Goal: Learn about a topic: Learn about a topic

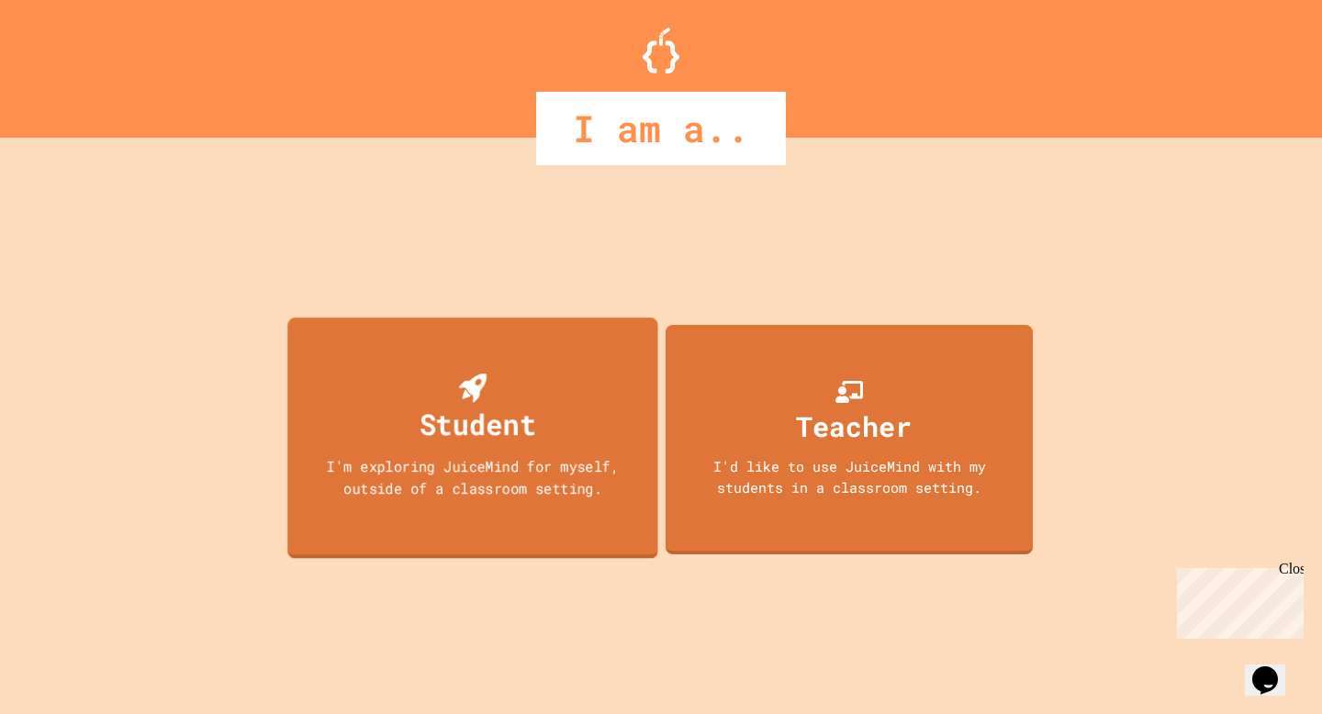
click at [553, 438] on div "Student I'm exploring JuiceMind for myself, outside of a classroom setting." at bounding box center [472, 439] width 371 height 242
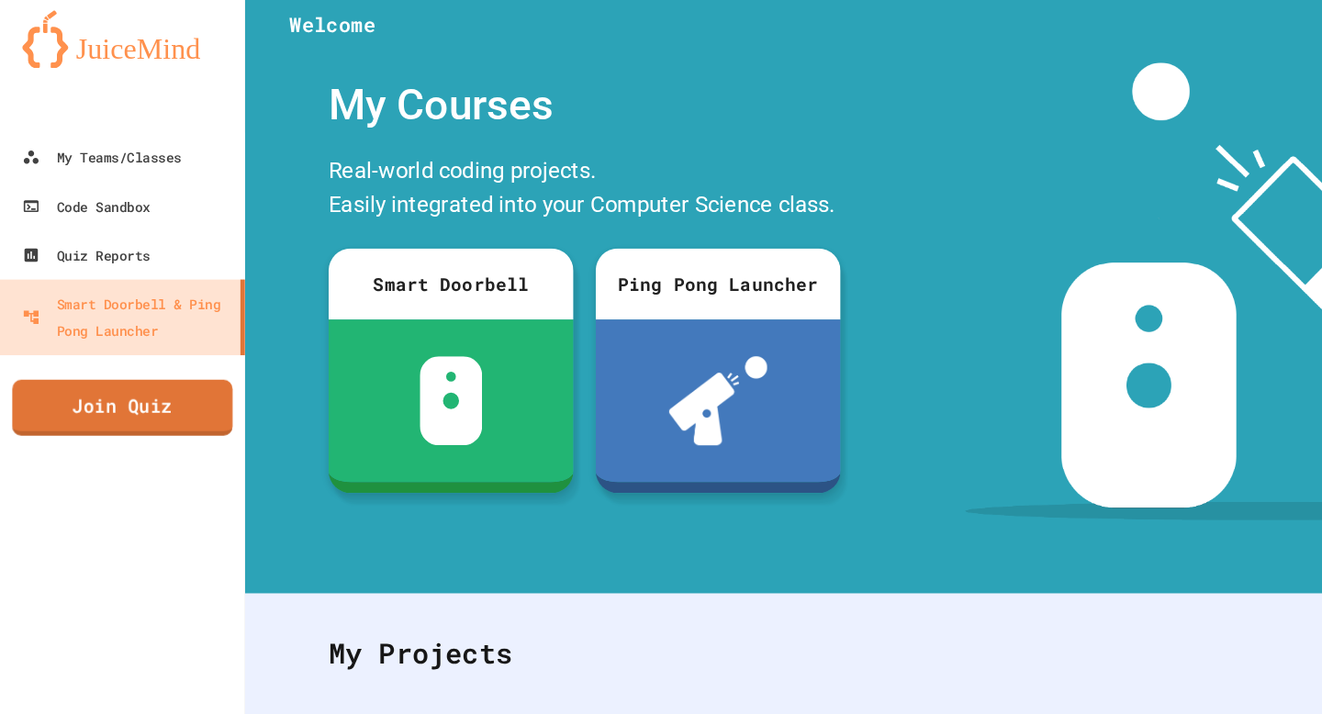
click at [138, 334] on link "Join Quiz" at bounding box center [101, 346] width 182 height 46
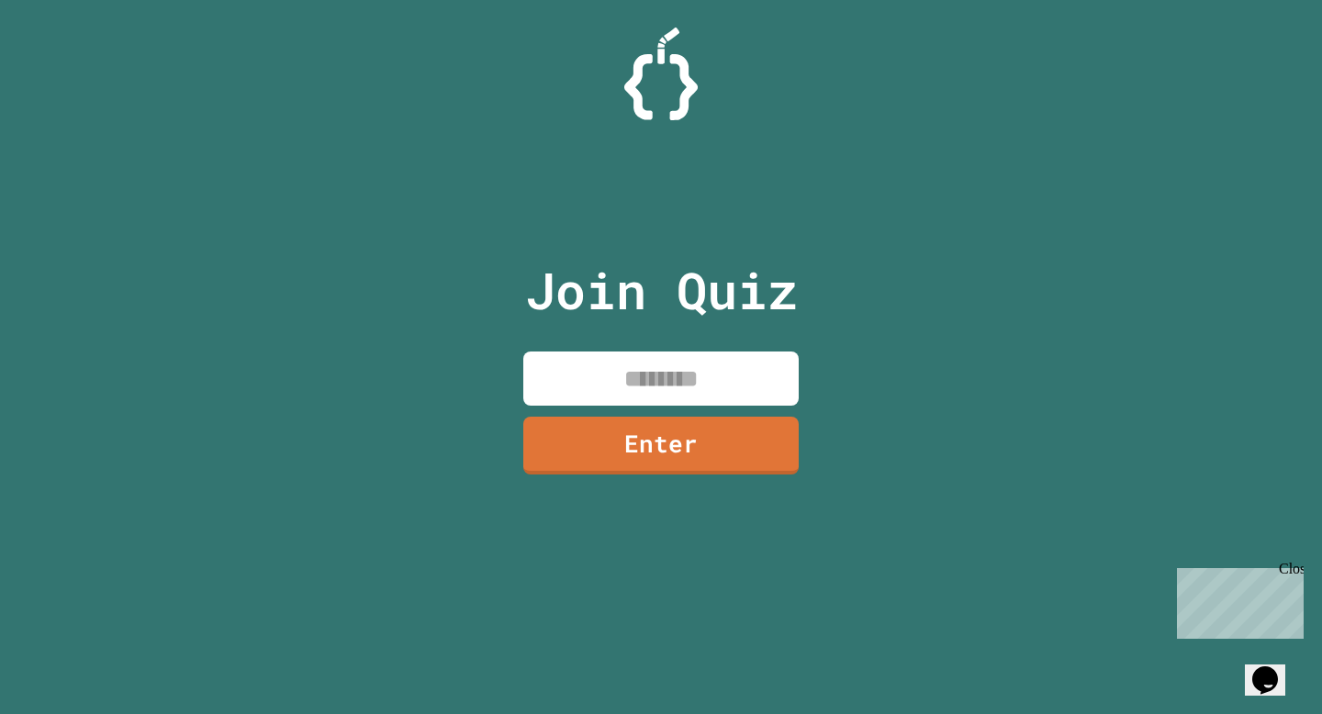
click at [668, 357] on input at bounding box center [660, 379] width 275 height 54
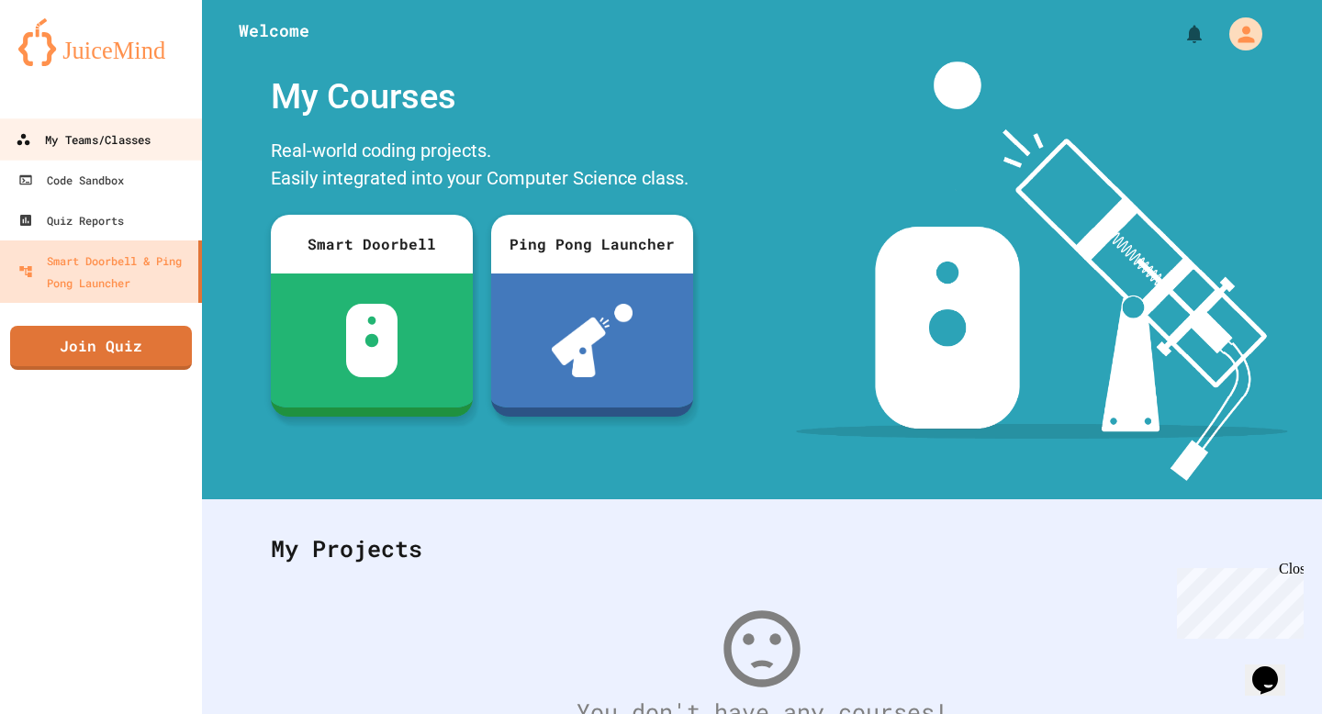
click at [108, 129] on div "My Teams/Classes" at bounding box center [83, 140] width 135 height 23
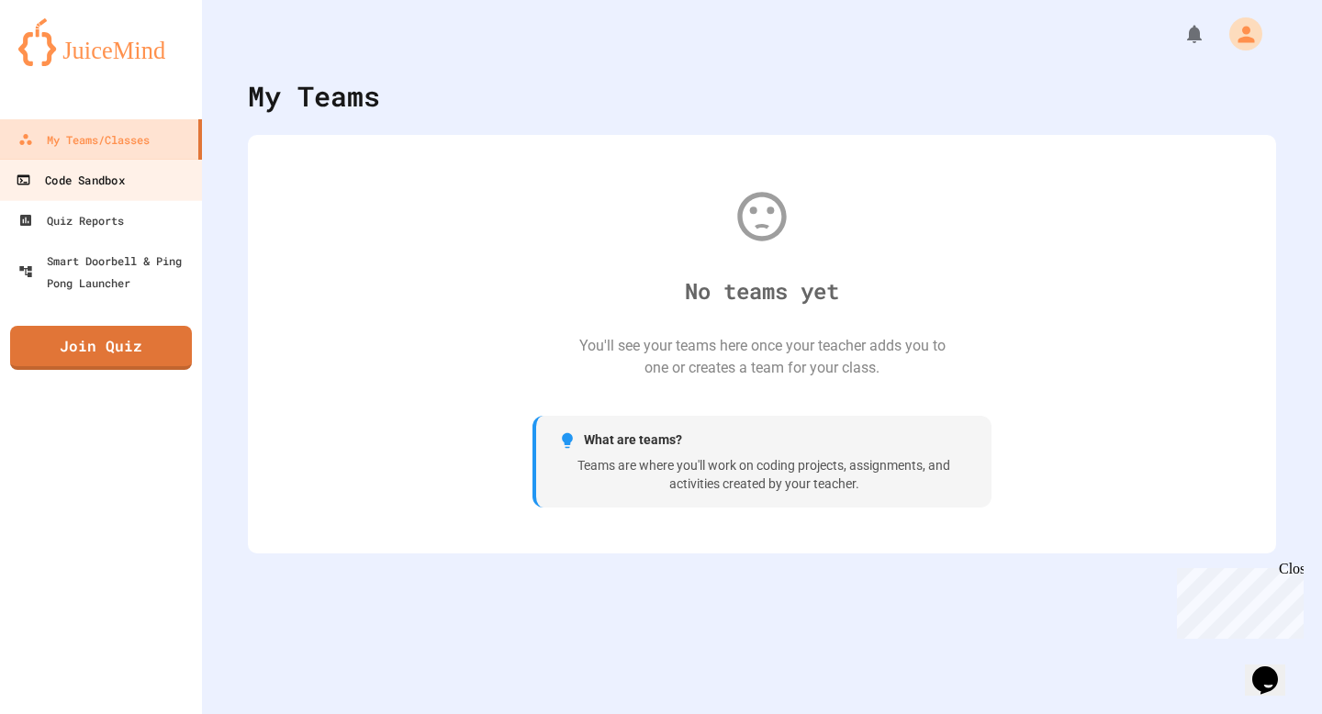
click at [149, 190] on link "Code Sandbox" at bounding box center [101, 179] width 208 height 41
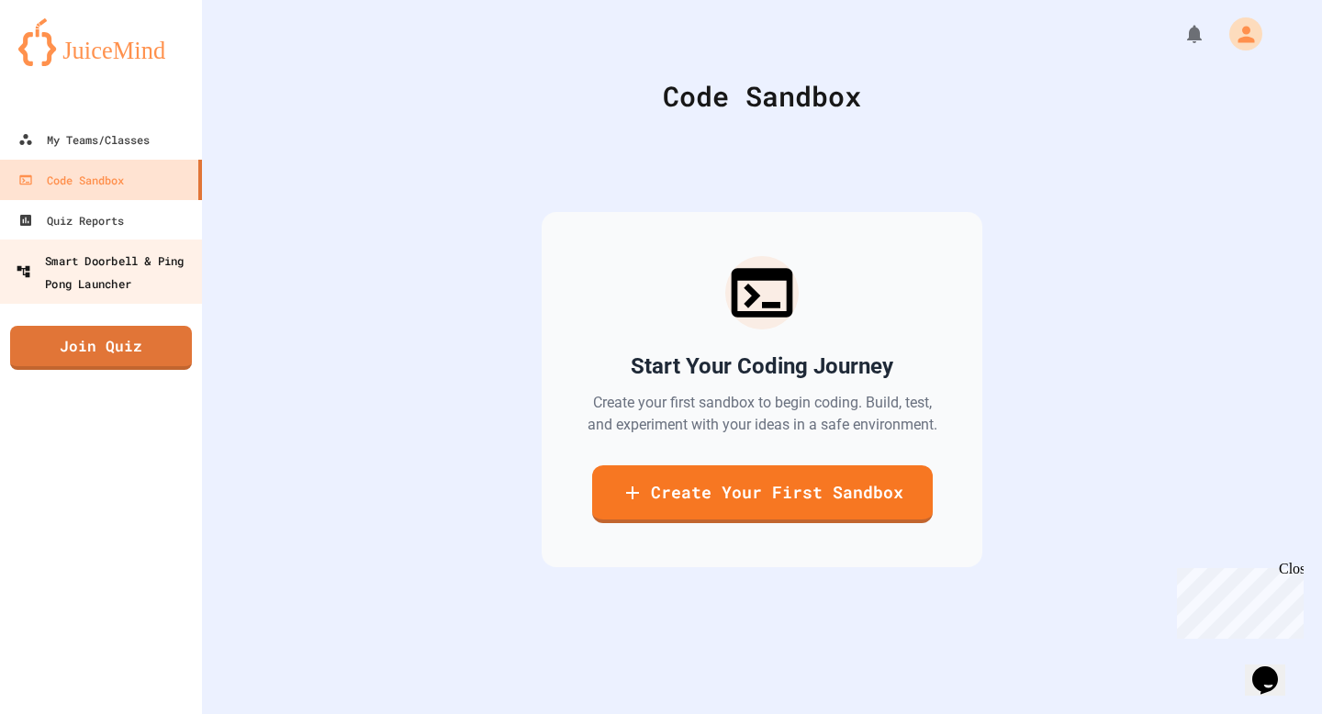
click at [160, 246] on link "Smart Doorbell & Ping Pong Launcher" at bounding box center [101, 272] width 208 height 64
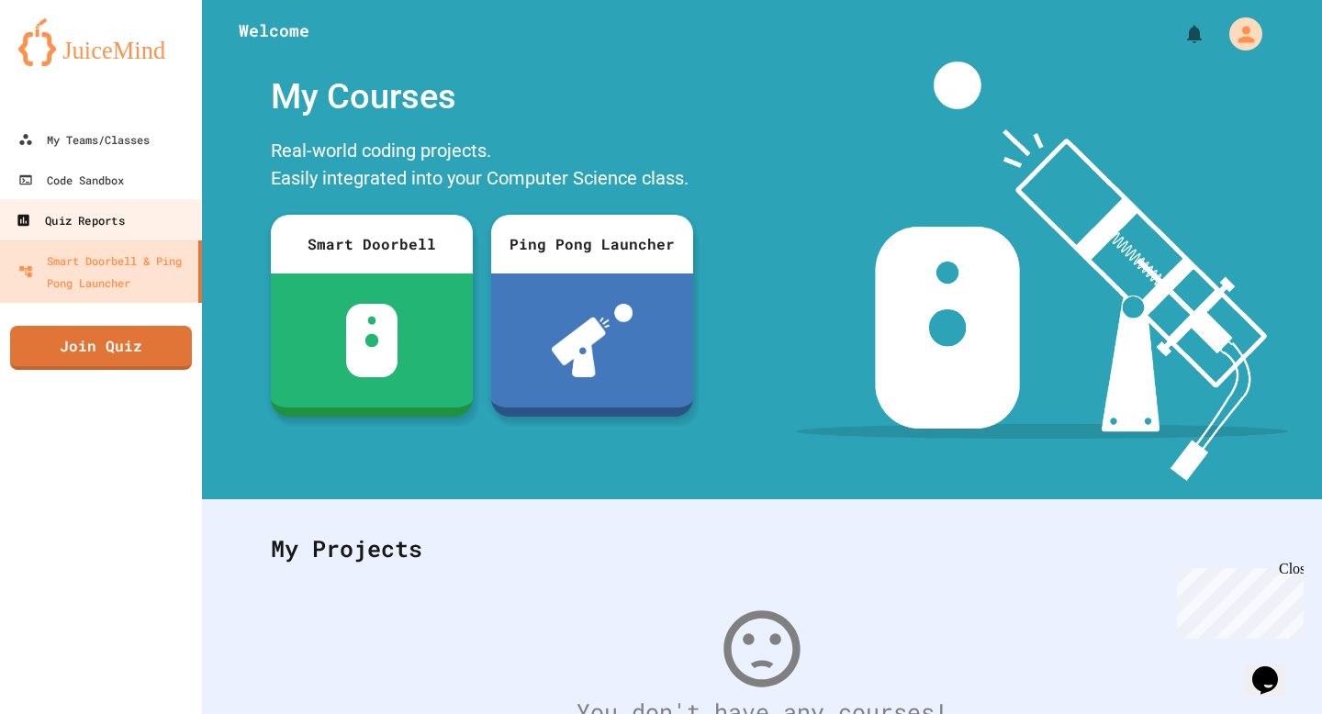
click at [152, 226] on link "Quiz Reports" at bounding box center [101, 219] width 208 height 41
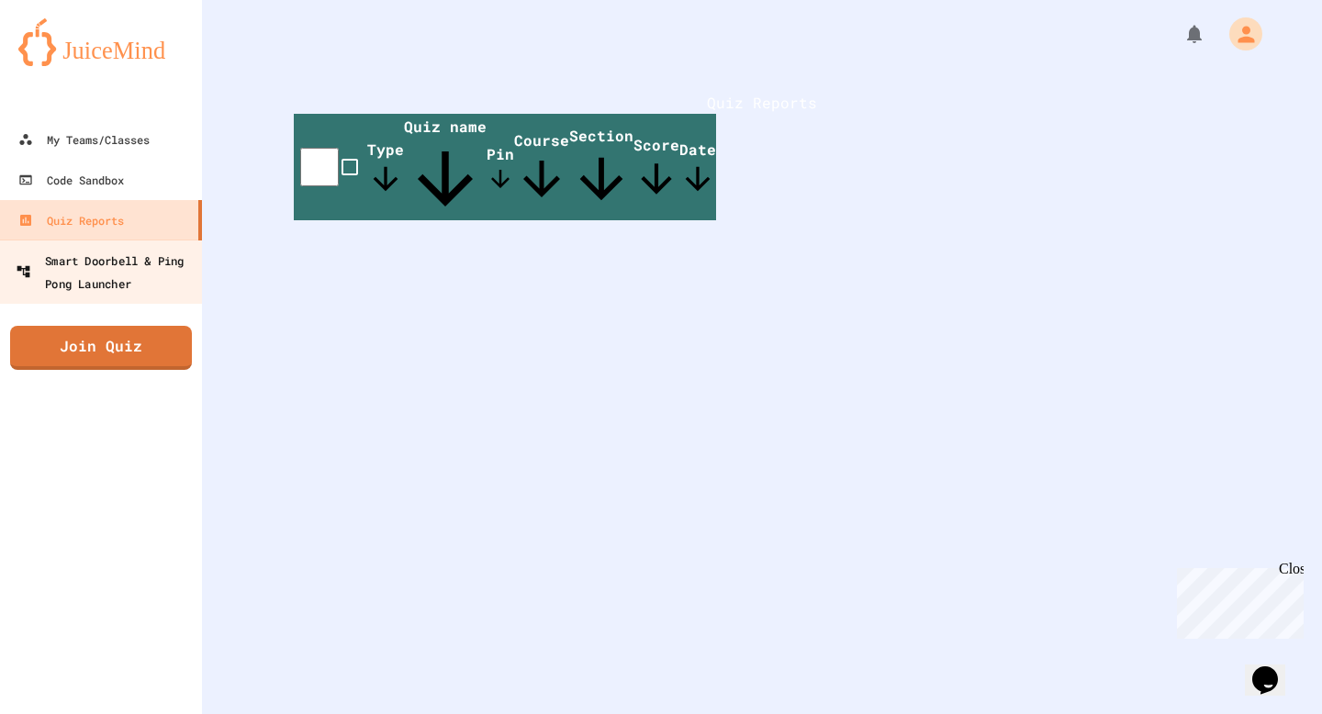
click at [152, 259] on div "Smart Doorbell & Ping Pong Launcher" at bounding box center [107, 271] width 182 height 45
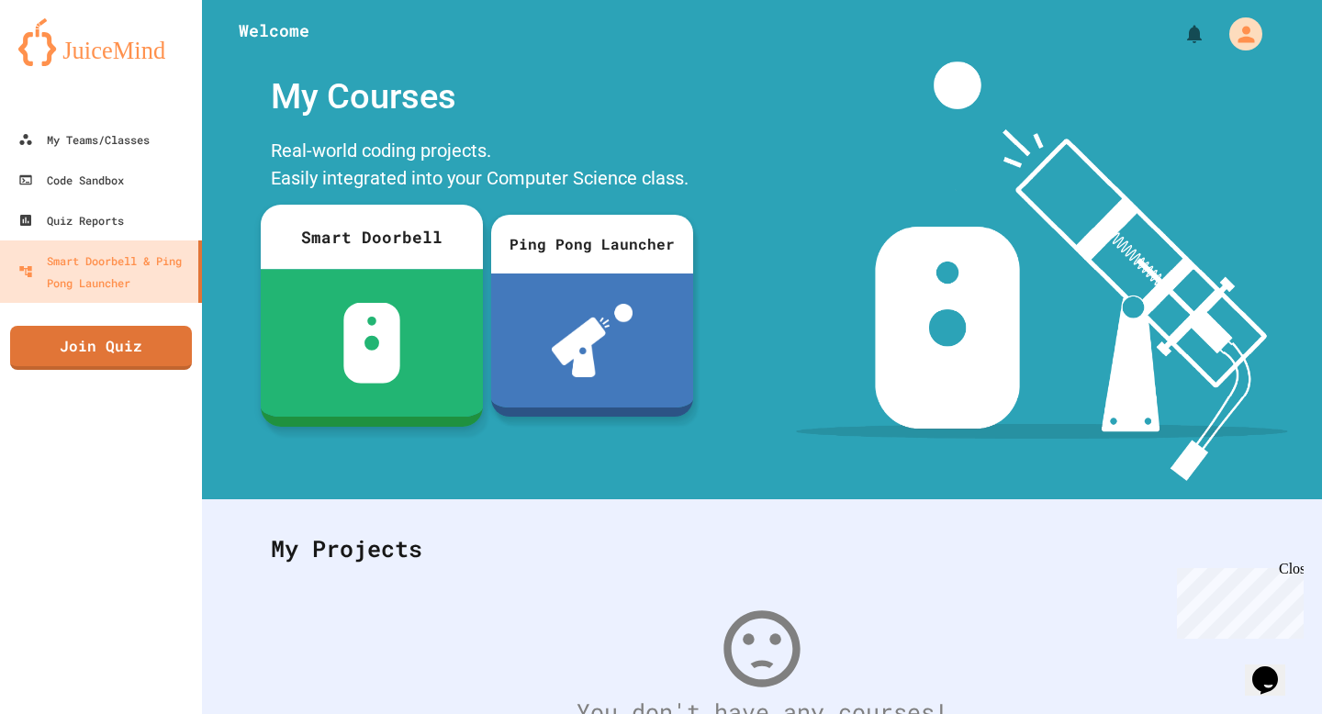
click at [354, 327] on img at bounding box center [372, 343] width 58 height 81
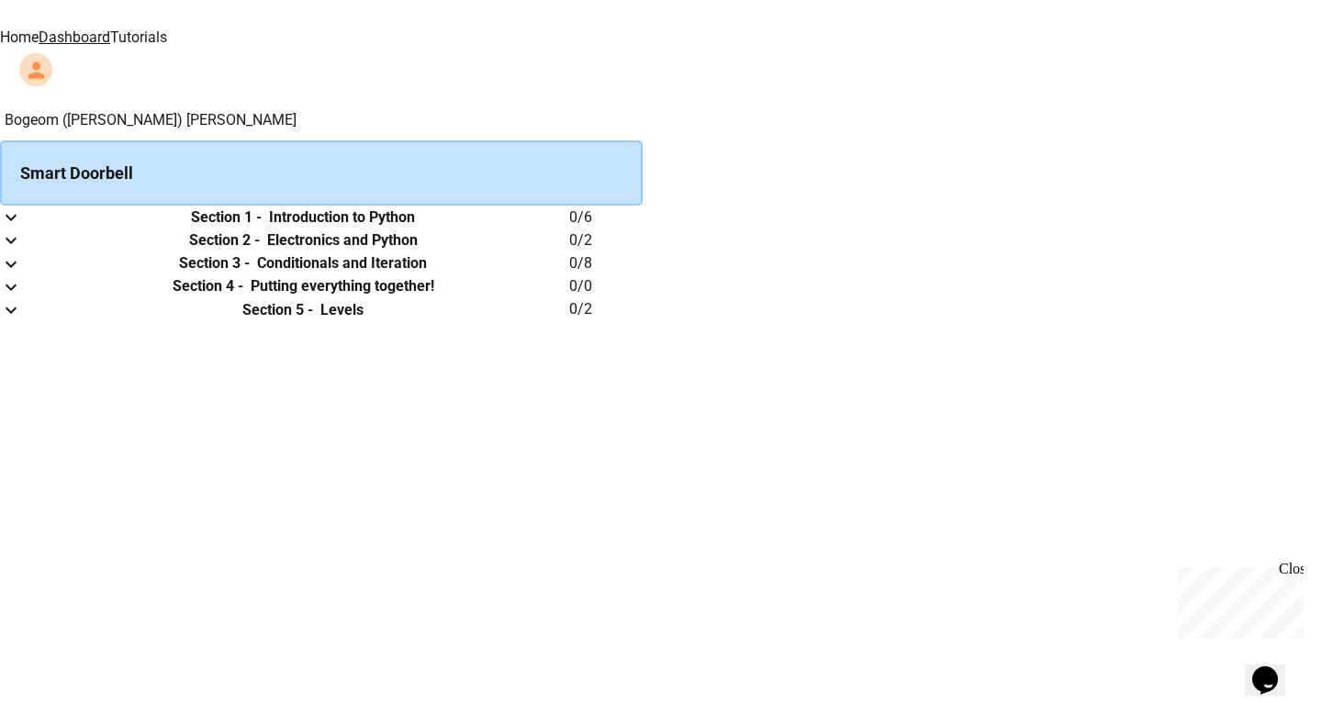
click at [37, 206] on td "collapsible table" at bounding box center [18, 217] width 37 height 23
click at [17, 221] on icon "expand row" at bounding box center [11, 218] width 11 height 6
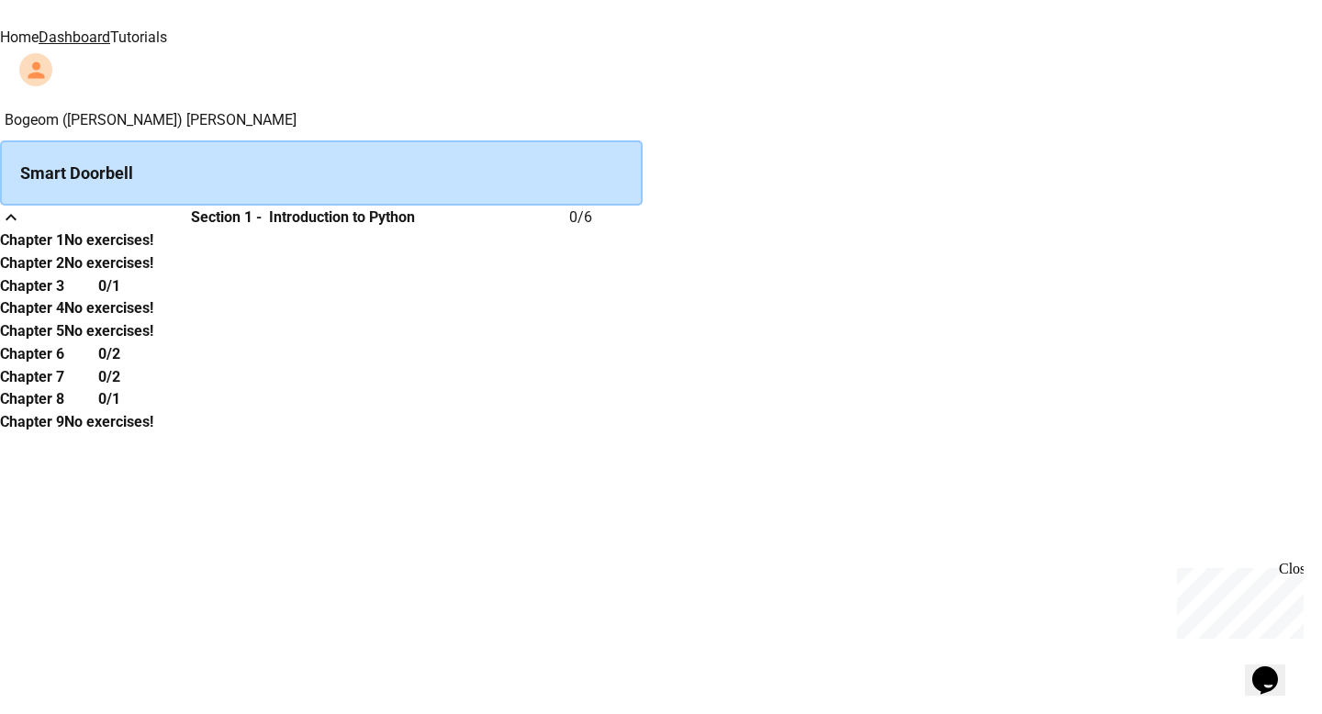
click at [22, 229] on icon "expand row" at bounding box center [11, 218] width 22 height 22
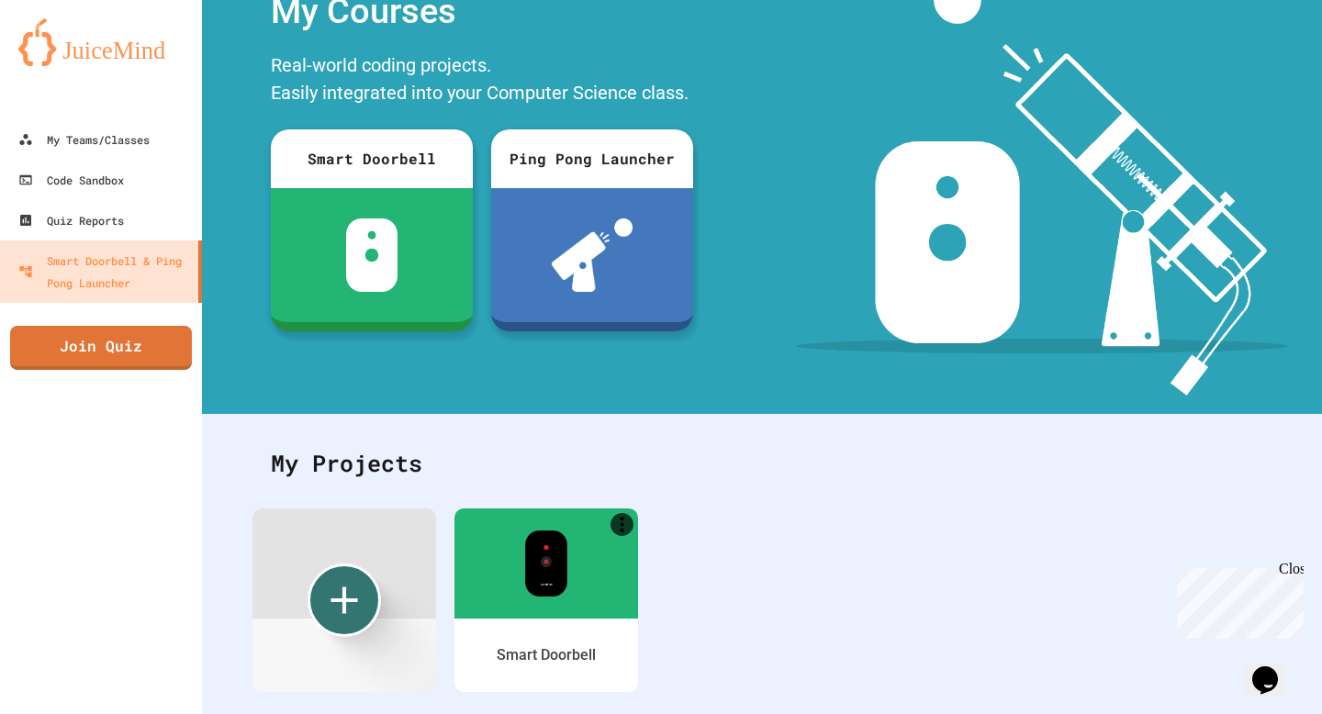
scroll to position [122, 0]
